Goal: Task Accomplishment & Management: Use online tool/utility

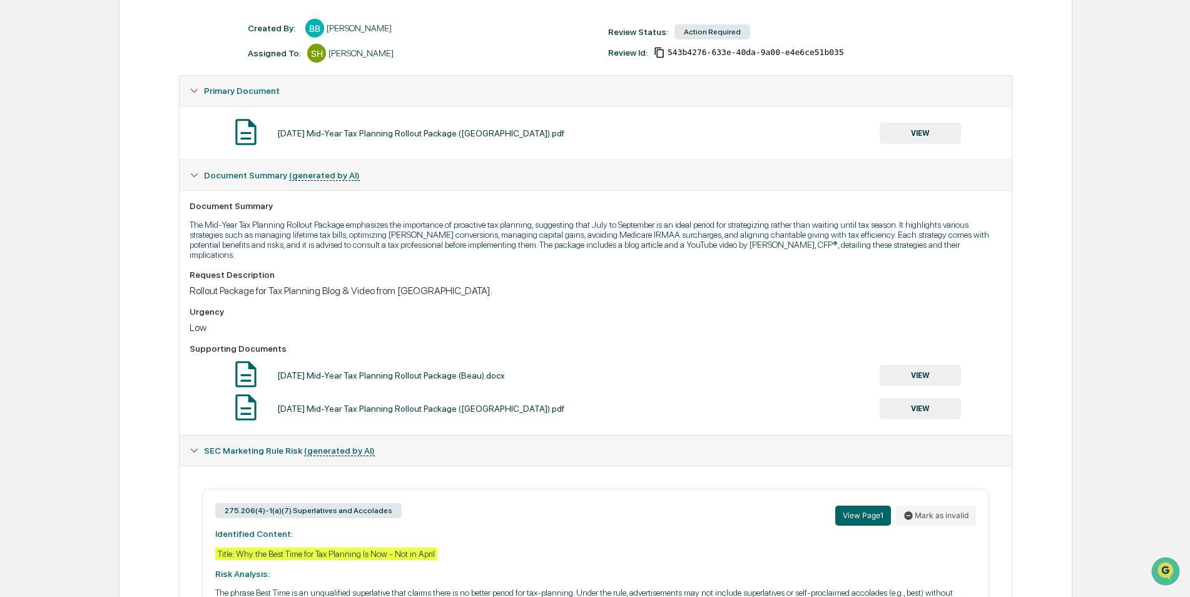
scroll to position [76, 0]
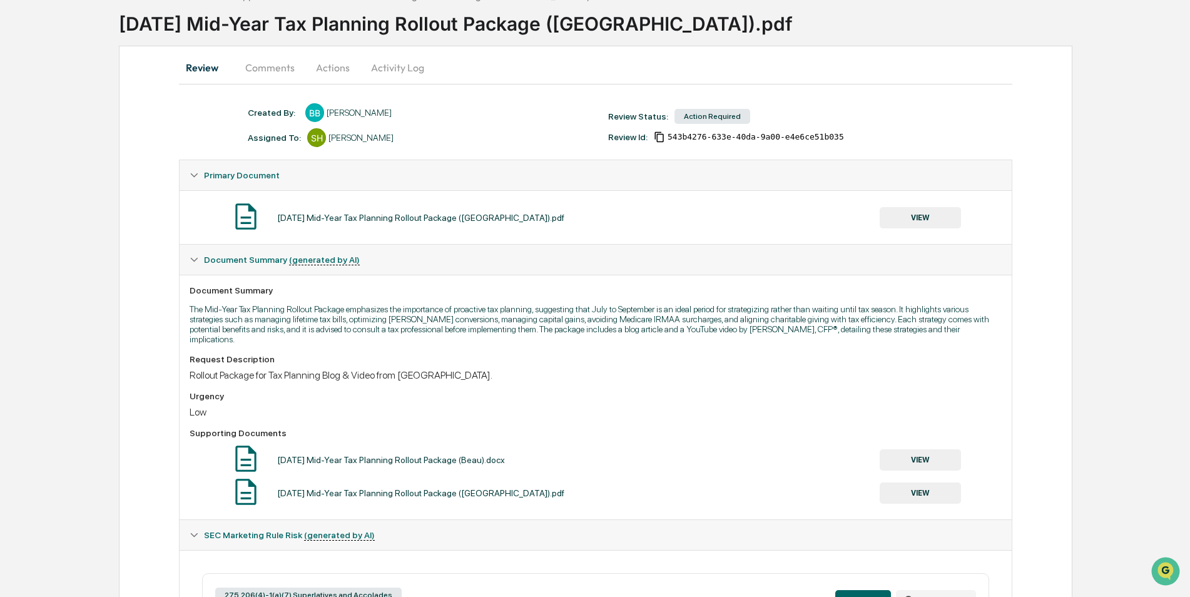
click at [916, 216] on button "VIEW" at bounding box center [920, 217] width 81 height 21
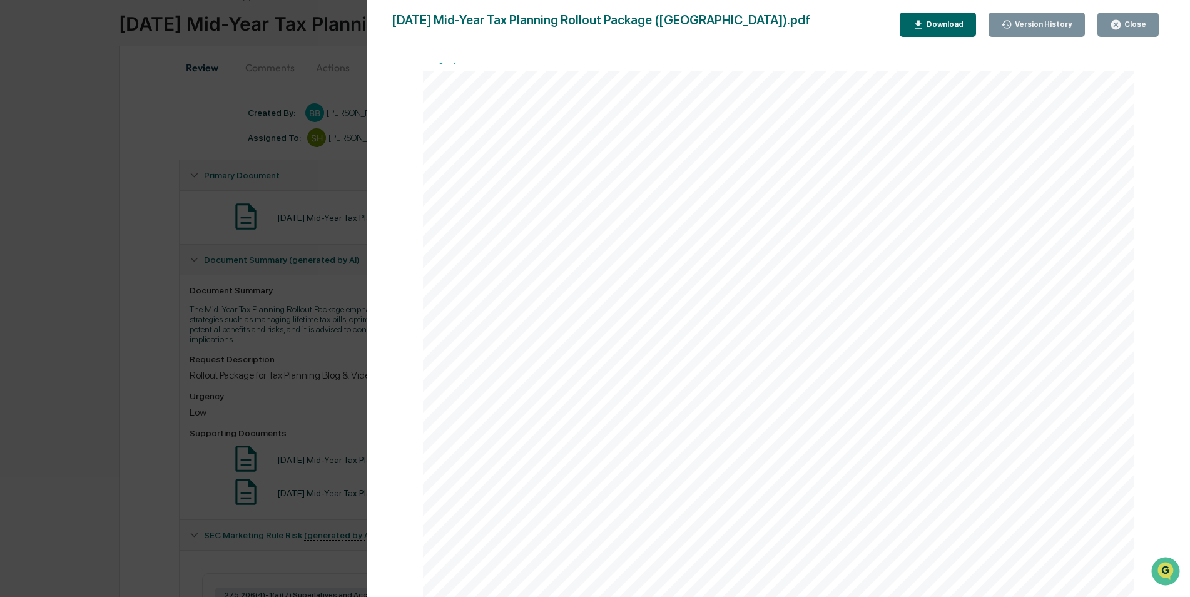
scroll to position [0, 0]
click at [1125, 31] on button "Close" at bounding box center [1128, 25] width 61 height 24
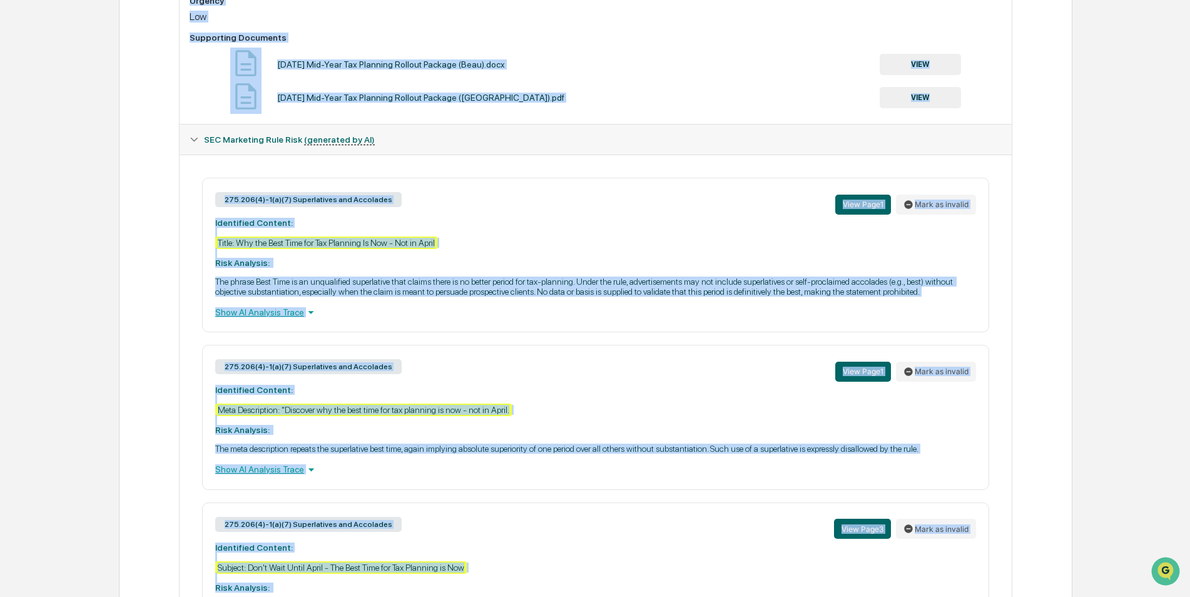
scroll to position [577, 0]
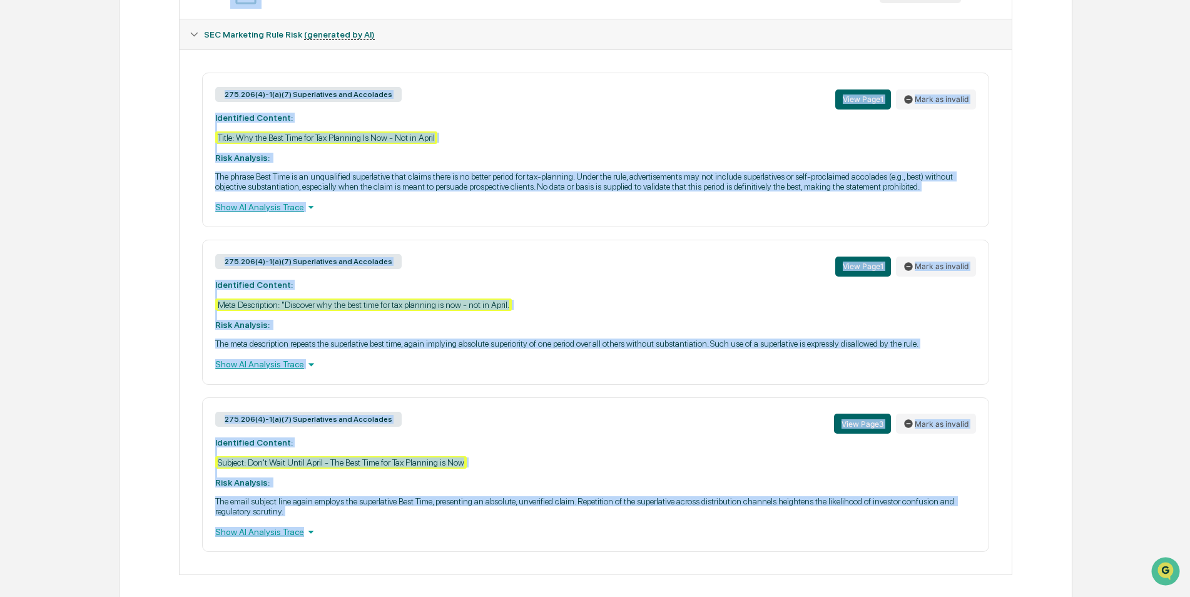
drag, startPoint x: 190, startPoint y: 287, endPoint x: 508, endPoint y: 528, distance: 399.8
click at [508, 528] on div "Created By: ‎ ‎ BB [PERSON_NAME] Assigned To: SH [PERSON_NAME] Review Status: A…" at bounding box center [595, 89] width 833 height 972
copy div "Loremips Dolorsi Ame Con-Adip Eli Seddoeiu Tempori Utlabor etdolorema ali enima…"
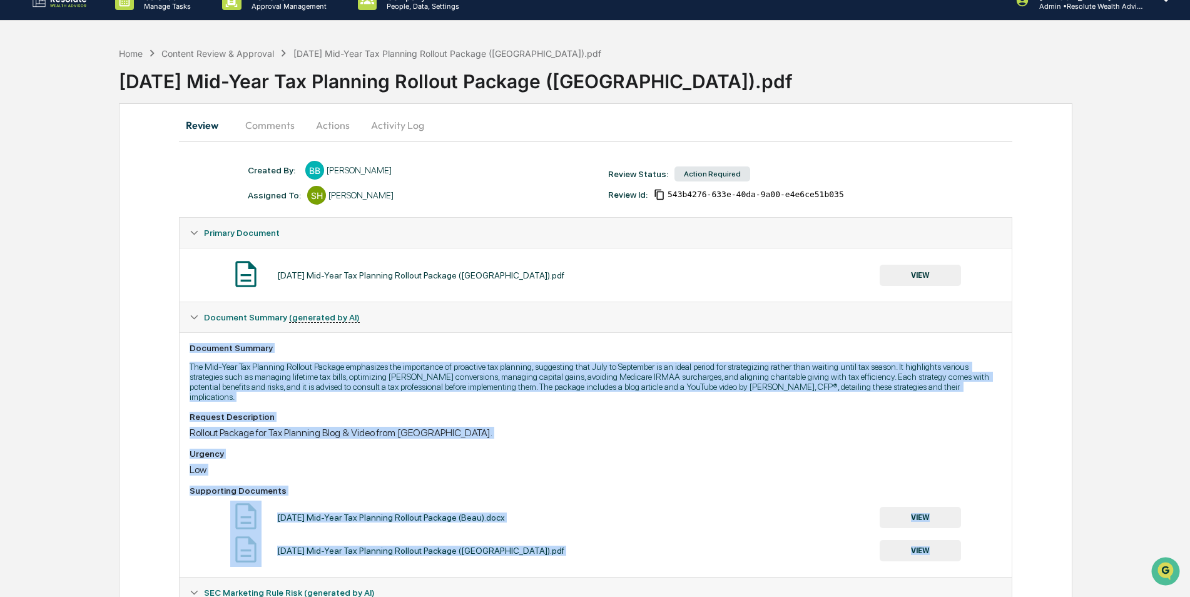
scroll to position [11, 0]
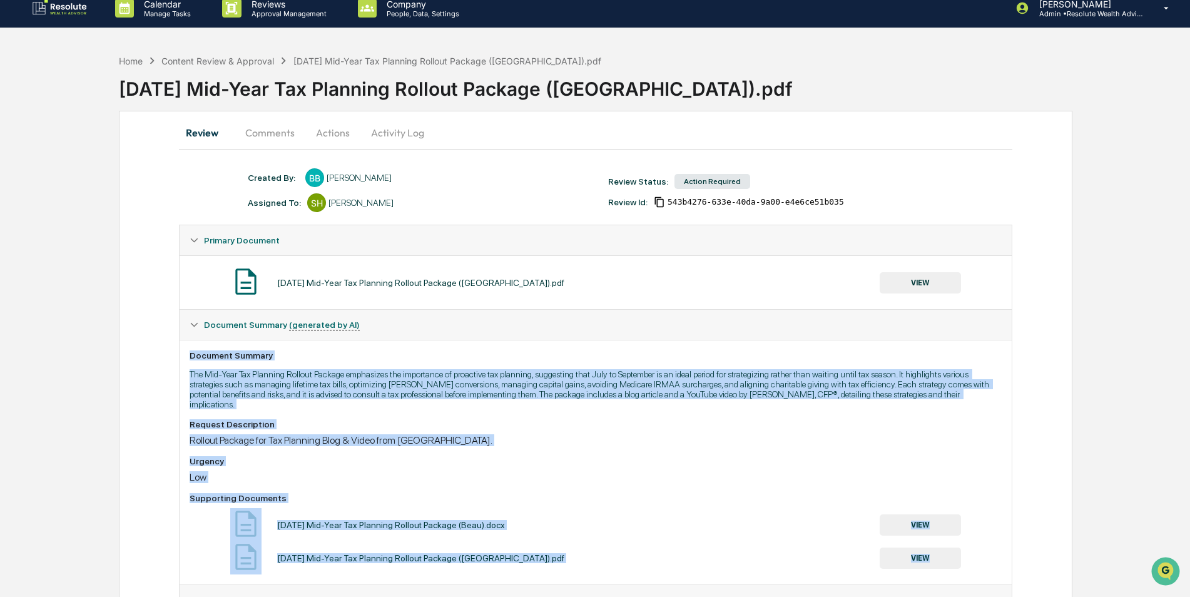
click at [316, 135] on button "Actions" at bounding box center [333, 133] width 56 height 30
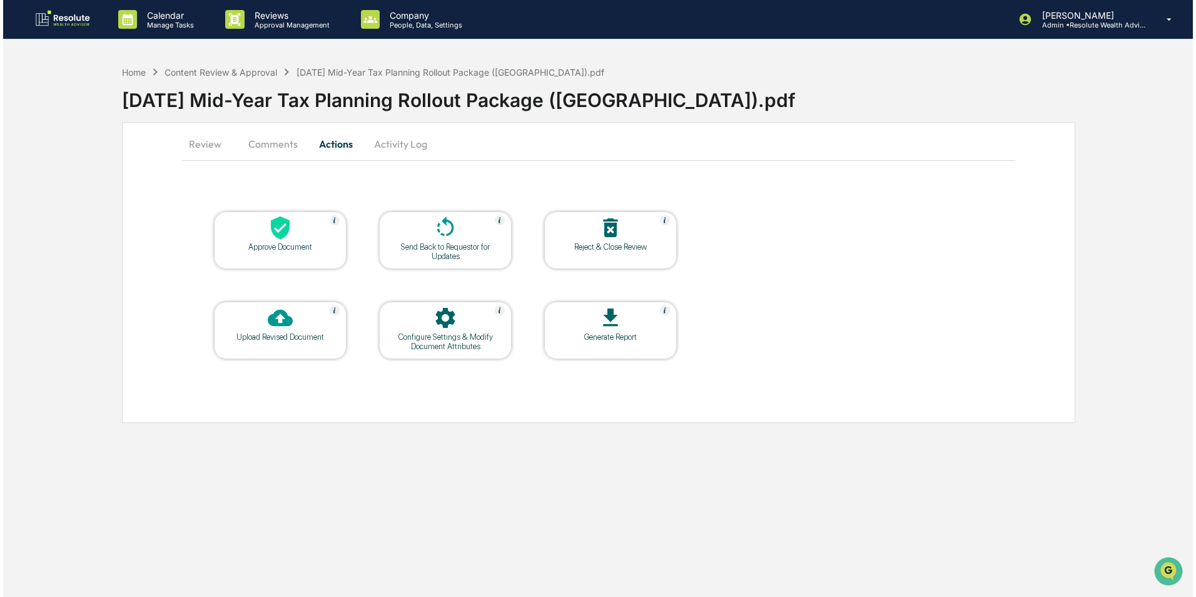
scroll to position [0, 0]
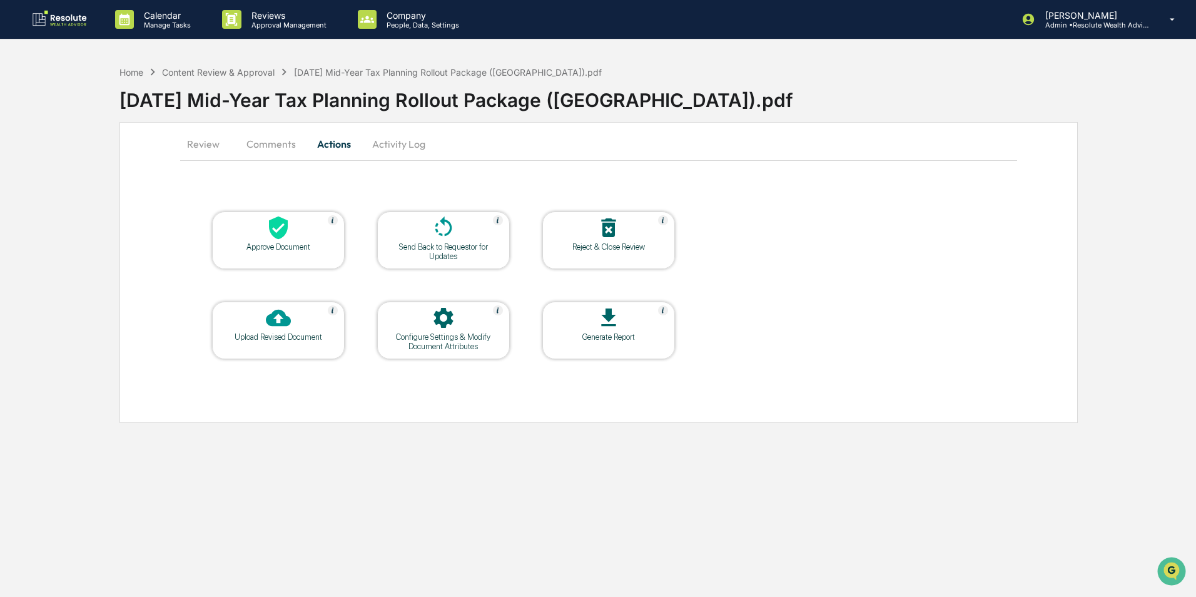
click at [445, 255] on div "Send Back to Requestor for Updates" at bounding box center [443, 251] width 113 height 19
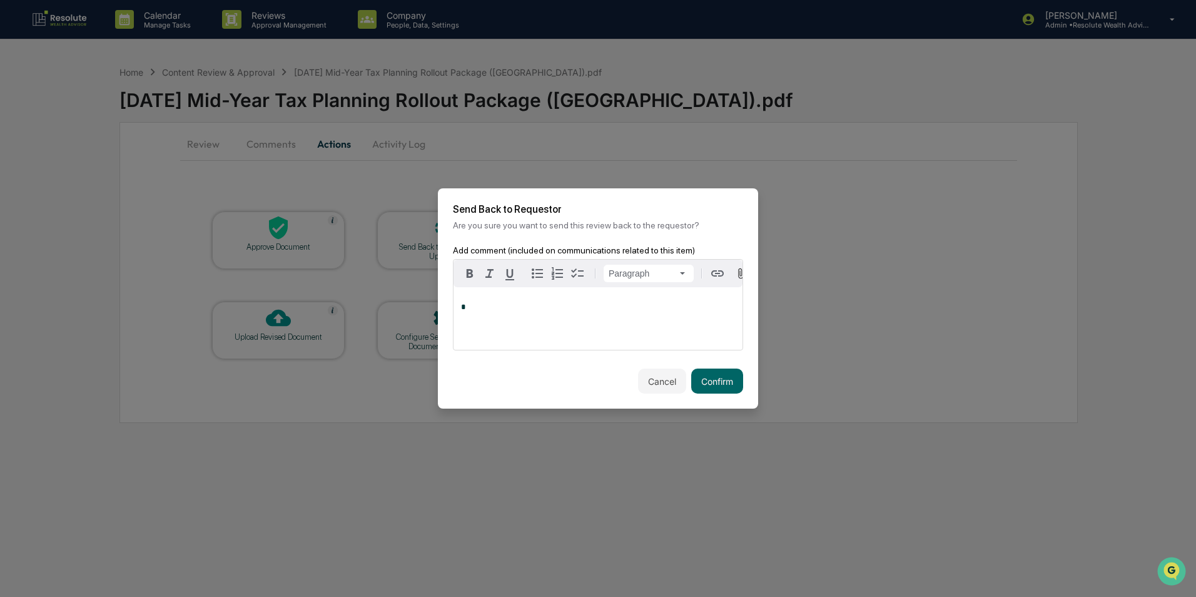
click at [474, 317] on div "*" at bounding box center [598, 318] width 289 height 63
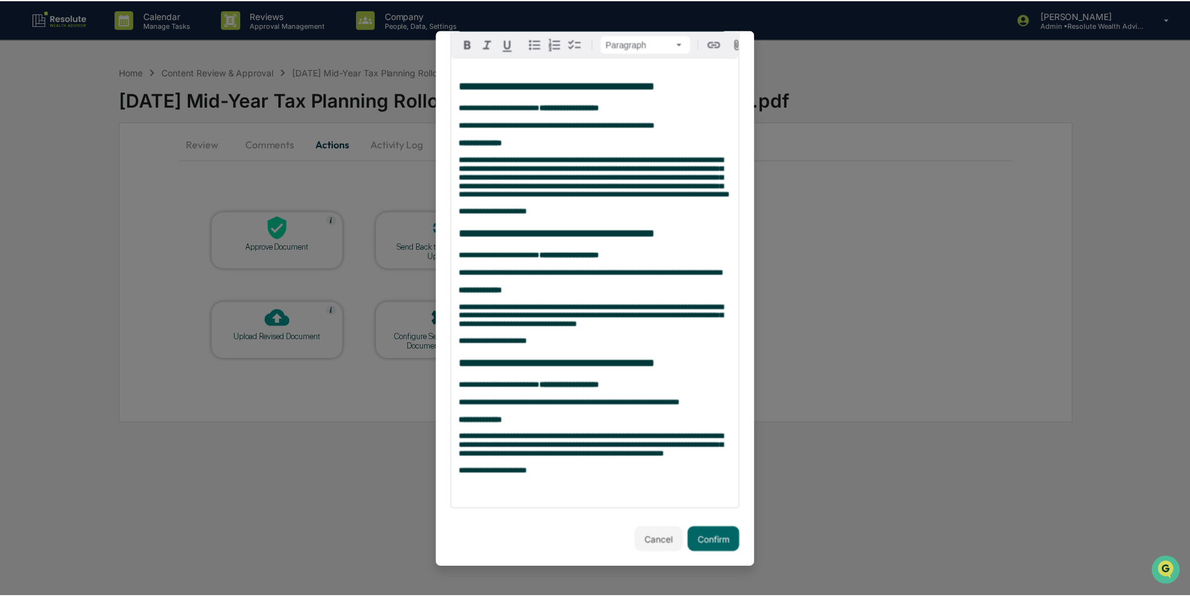
scroll to position [333, 0]
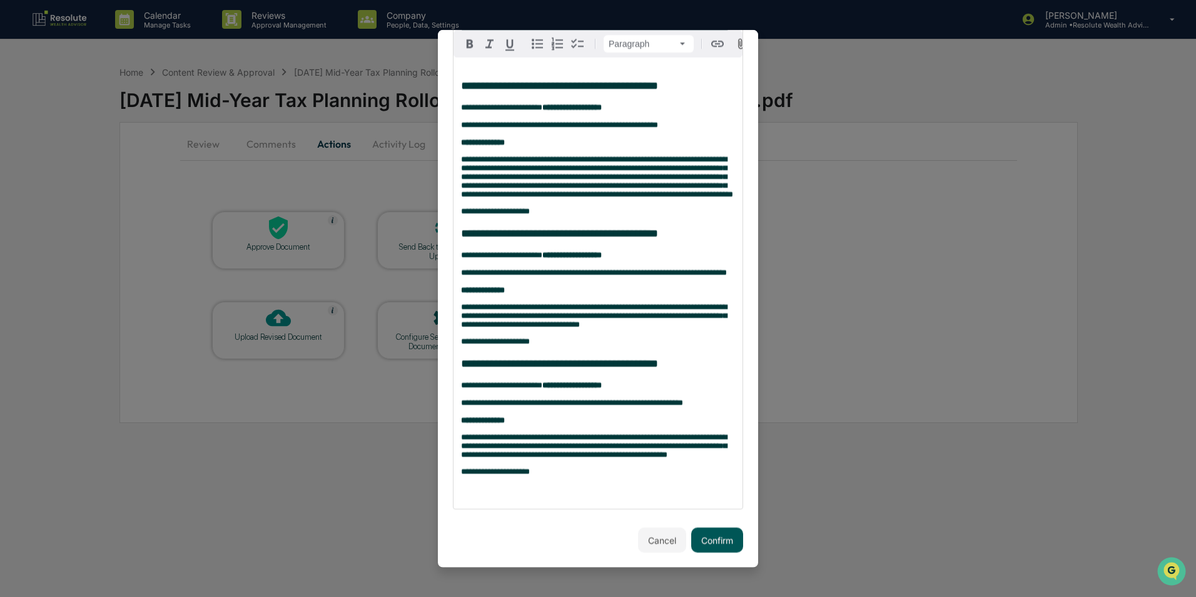
click at [707, 540] on button "Confirm" at bounding box center [717, 540] width 52 height 25
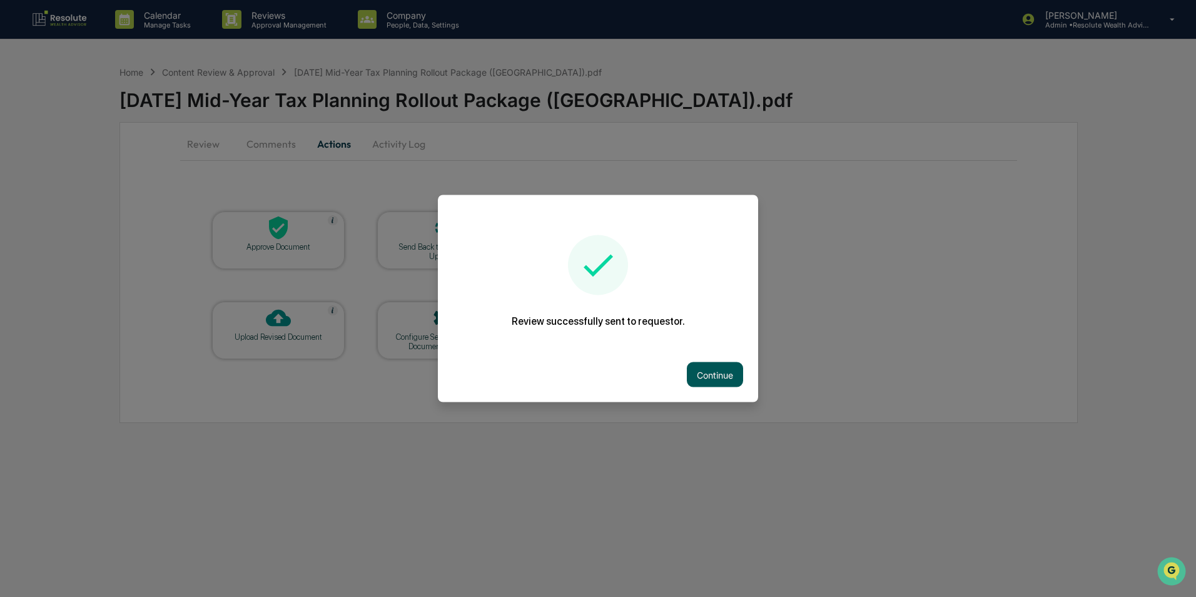
click at [710, 374] on button "Continue" at bounding box center [715, 374] width 56 height 25
